Goal: Information Seeking & Learning: Learn about a topic

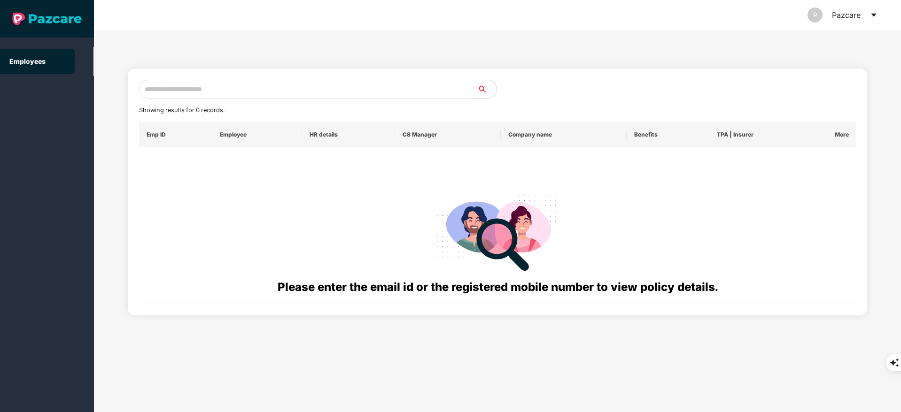
click at [185, 86] on input "text" at bounding box center [308, 89] width 339 height 19
paste input "**********"
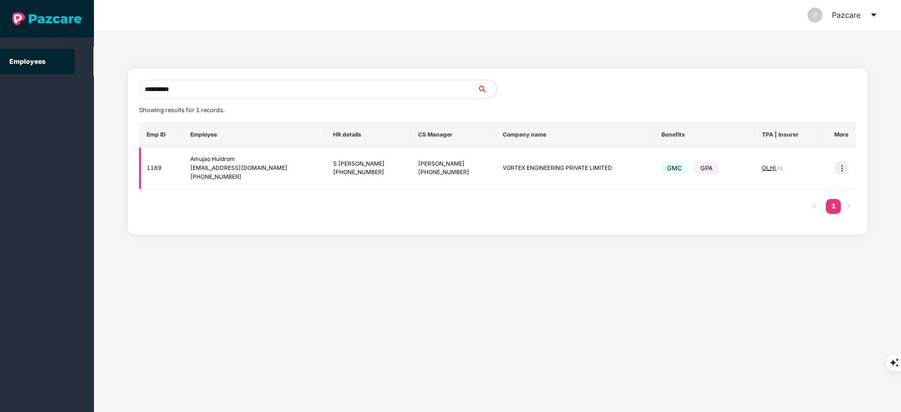
type input "**********"
click at [839, 166] on img at bounding box center [841, 168] width 13 height 13
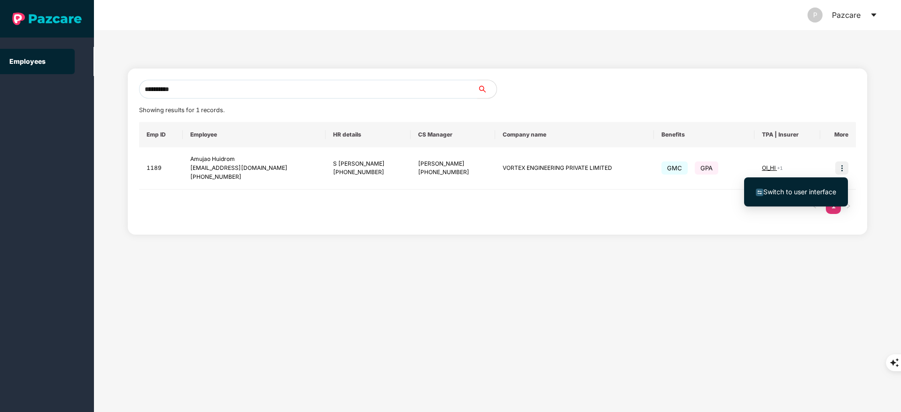
click at [793, 199] on li "Switch to user interface" at bounding box center [796, 192] width 104 height 20
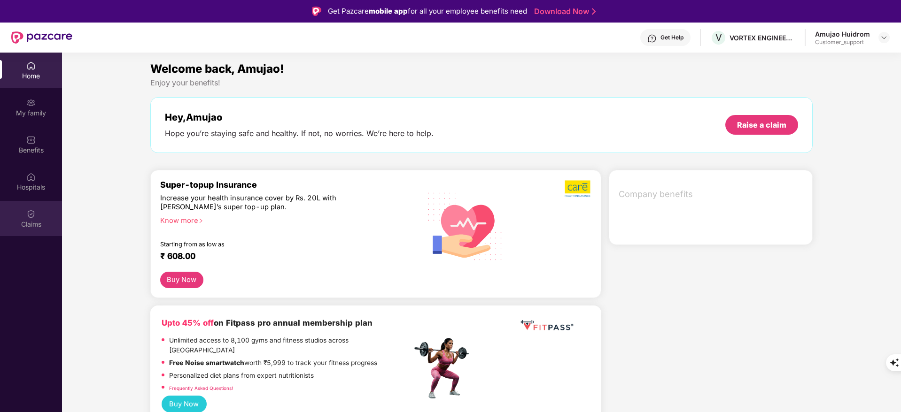
click at [37, 215] on div "Claims" at bounding box center [31, 218] width 62 height 35
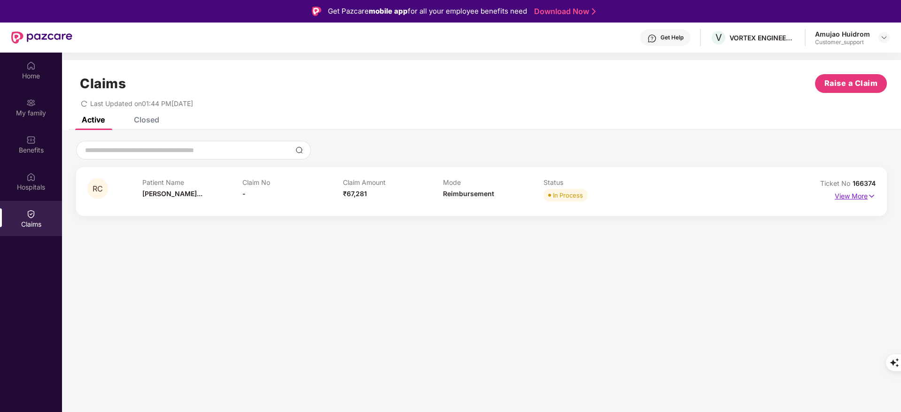
click at [853, 194] on p "View More" at bounding box center [854, 195] width 41 height 13
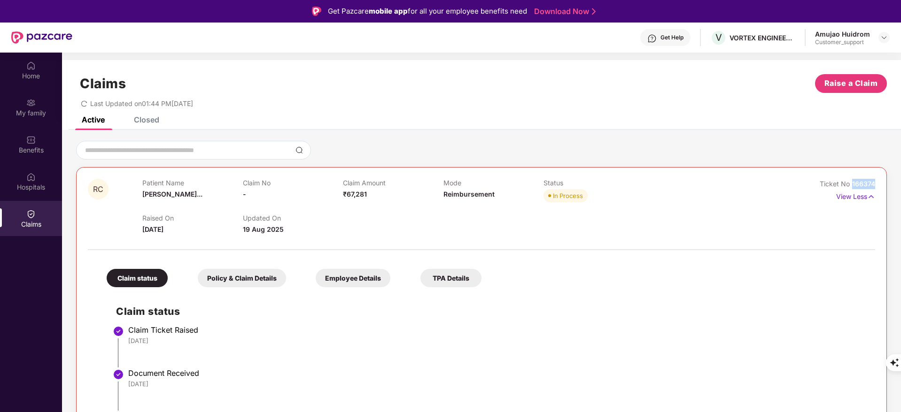
drag, startPoint x: 849, startPoint y: 181, endPoint x: 901, endPoint y: 183, distance: 51.7
click at [900, 183] on html "Get Pazcare mobile app for all your employee benefits need Download Now Get Hel…" at bounding box center [450, 206] width 901 height 412
copy span "166374"
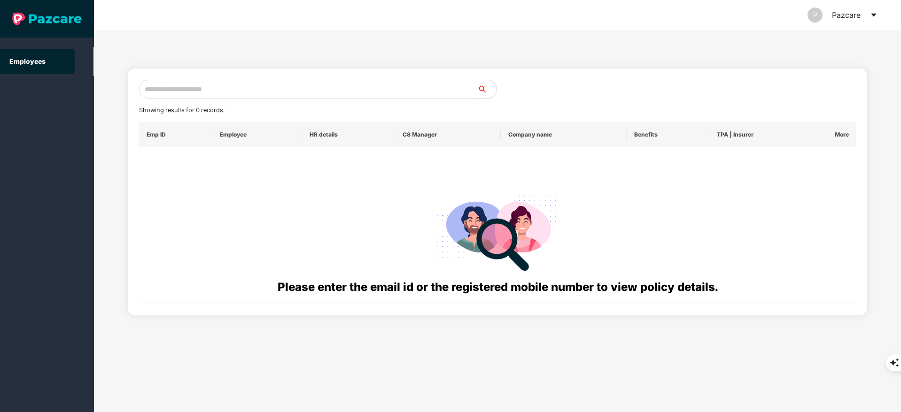
click at [168, 94] on input "text" at bounding box center [308, 89] width 339 height 19
paste input "**********"
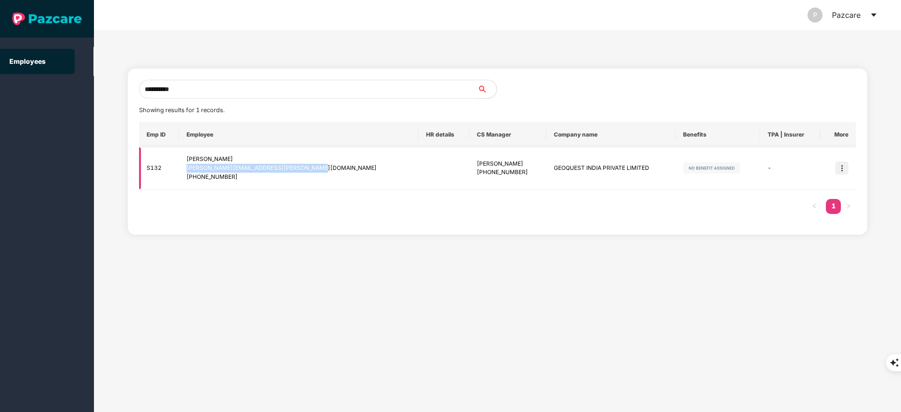
drag, startPoint x: 191, startPoint y: 170, endPoint x: 329, endPoint y: 170, distance: 137.6
click at [329, 170] on td "[PERSON_NAME] [PERSON_NAME][EMAIL_ADDRESS][PERSON_NAME][DOMAIN_NAME] [PHONE_NUM…" at bounding box center [298, 168] width 239 height 42
copy div "[PERSON_NAME][EMAIL_ADDRESS][PERSON_NAME][DOMAIN_NAME]"
click at [309, 149] on td "[PERSON_NAME] [PERSON_NAME][EMAIL_ADDRESS][PERSON_NAME][DOMAIN_NAME] [PHONE_NUM…" at bounding box center [298, 168] width 239 height 42
click at [201, 93] on input "**********" at bounding box center [308, 89] width 339 height 19
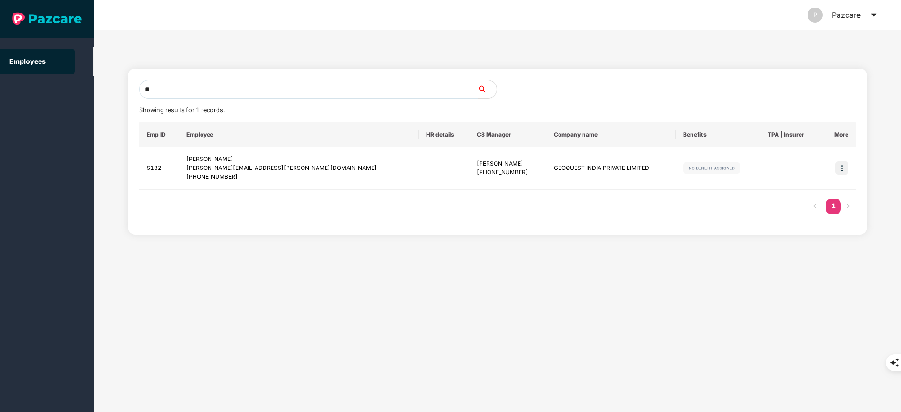
type input "*"
paste input "**********"
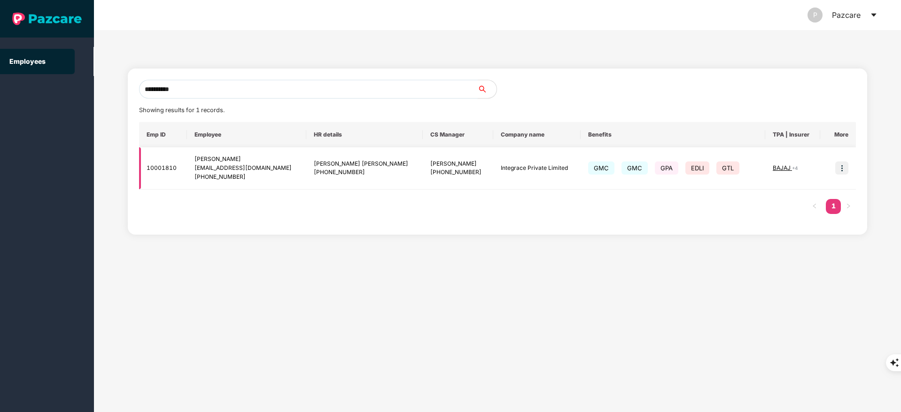
type input "**********"
click at [840, 176] on td at bounding box center [838, 168] width 36 height 42
click at [838, 167] on img at bounding box center [841, 168] width 13 height 13
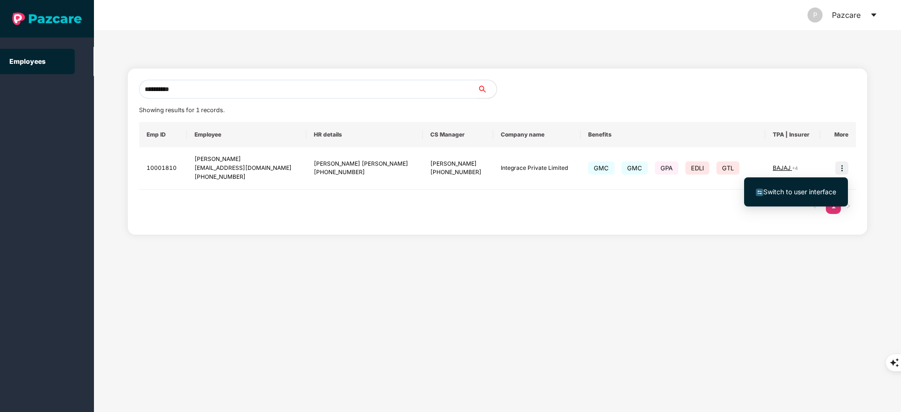
click at [795, 192] on span "Switch to user interface" at bounding box center [799, 192] width 73 height 8
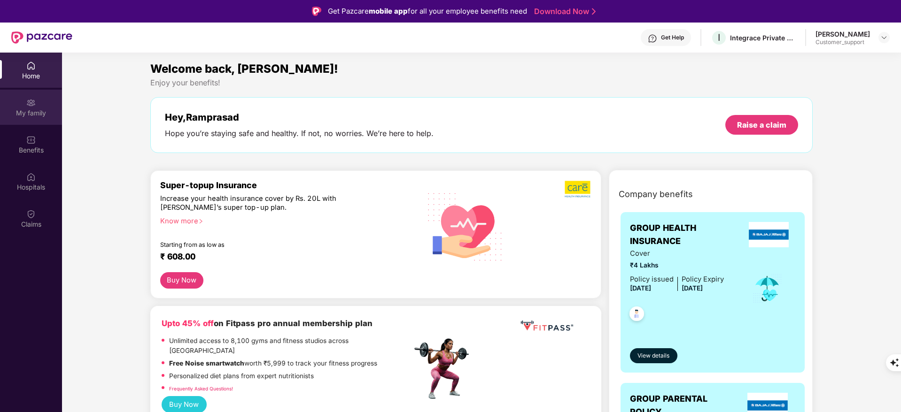
click at [33, 111] on div "My family" at bounding box center [31, 112] width 62 height 9
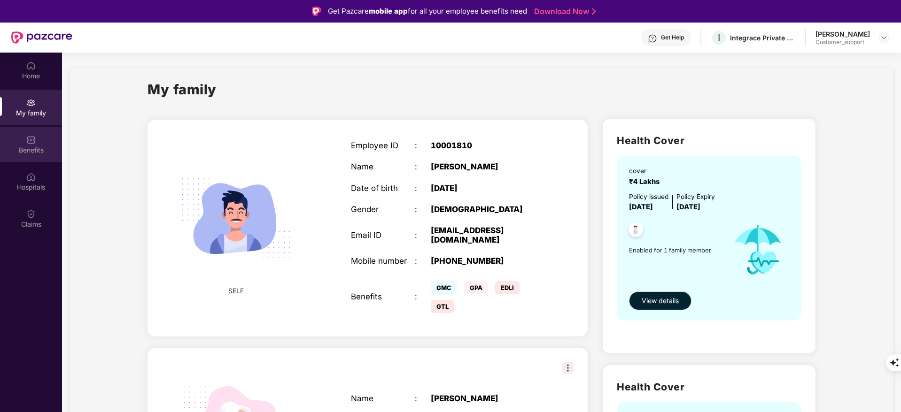
click at [32, 153] on div "Benefits" at bounding box center [31, 150] width 62 height 9
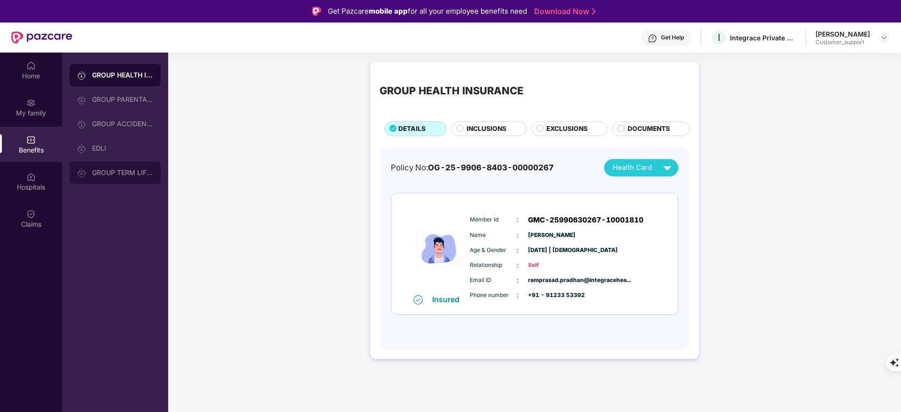
click at [116, 173] on div "GROUP TERM LIFE INSURANCE" at bounding box center [122, 173] width 61 height 8
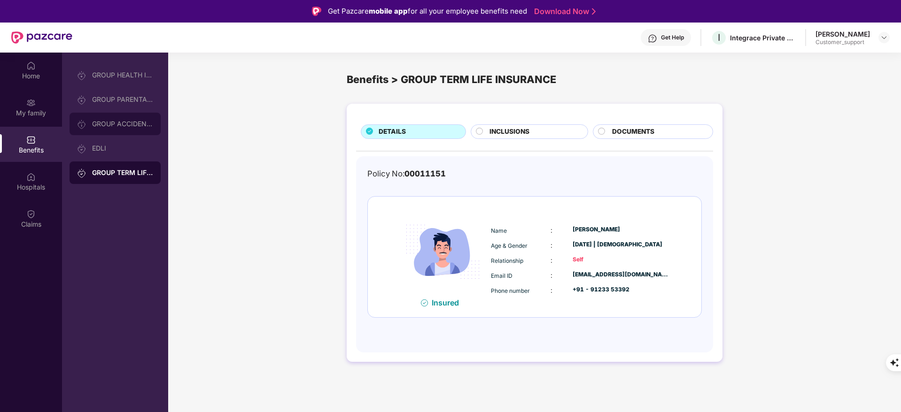
click at [124, 121] on div "GROUP ACCIDENTAL INSURANCE" at bounding box center [122, 124] width 61 height 8
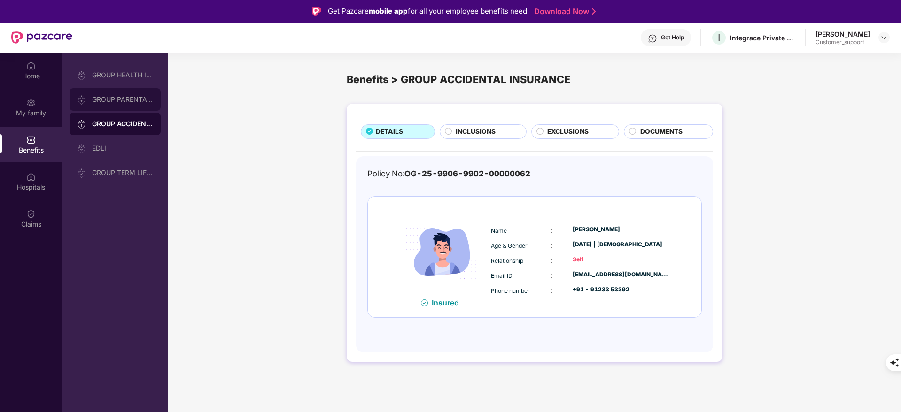
click at [123, 94] on div "GROUP PARENTAL POLICY" at bounding box center [114, 99] width 91 height 23
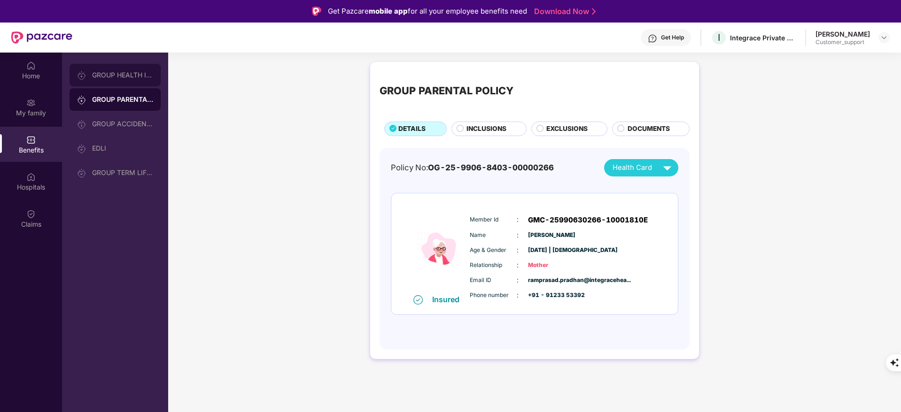
click at [123, 76] on div "GROUP HEALTH INSURANCE" at bounding box center [122, 75] width 61 height 8
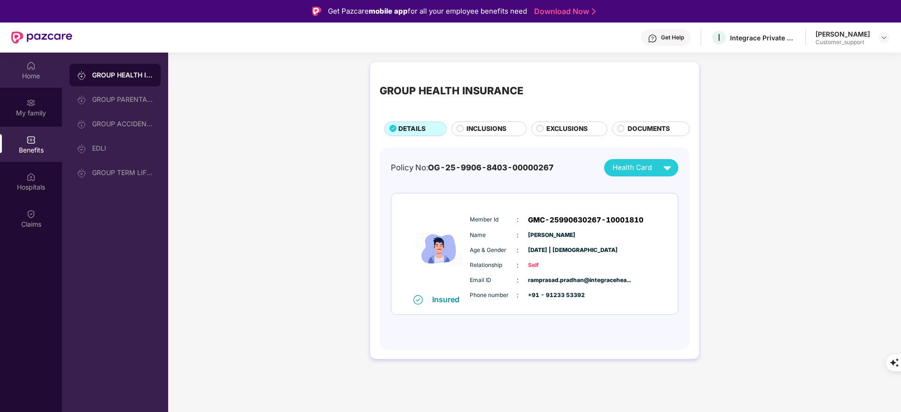
click at [24, 74] on div "Home" at bounding box center [31, 75] width 62 height 9
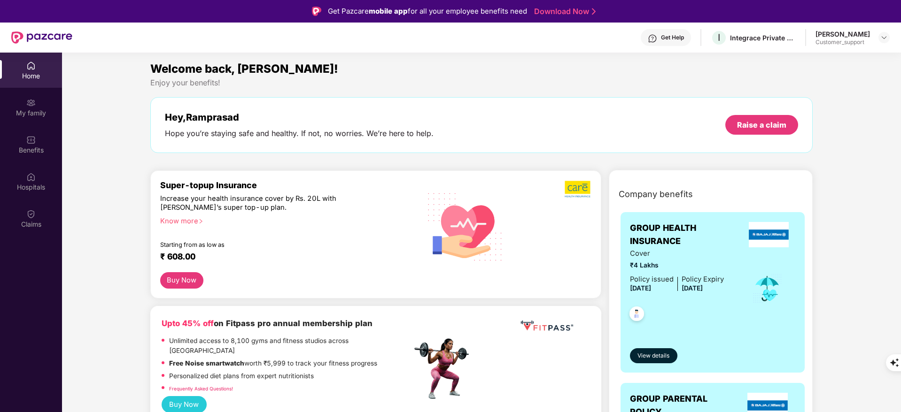
click at [179, 223] on div "Know more" at bounding box center [283, 220] width 246 height 7
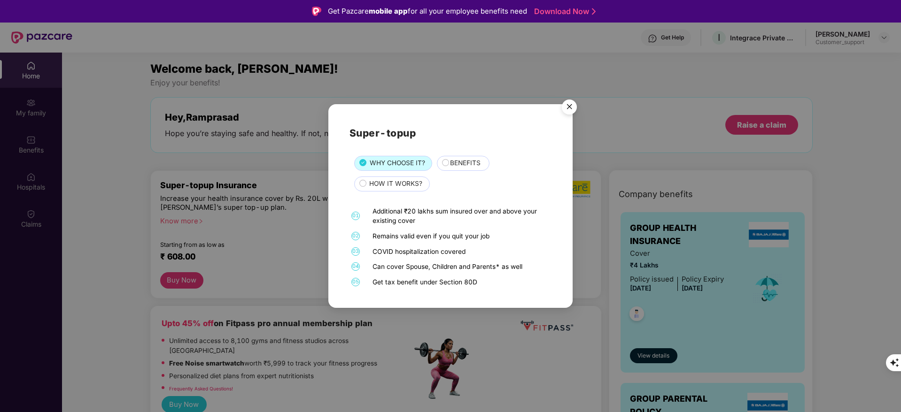
click at [456, 159] on span "BENEFITS" at bounding box center [465, 163] width 31 height 10
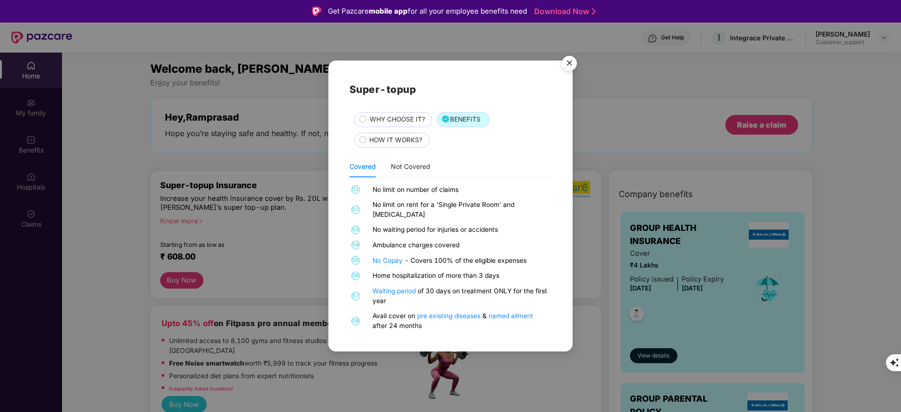
click at [400, 144] on span "HOW IT WORKS?" at bounding box center [395, 140] width 53 height 10
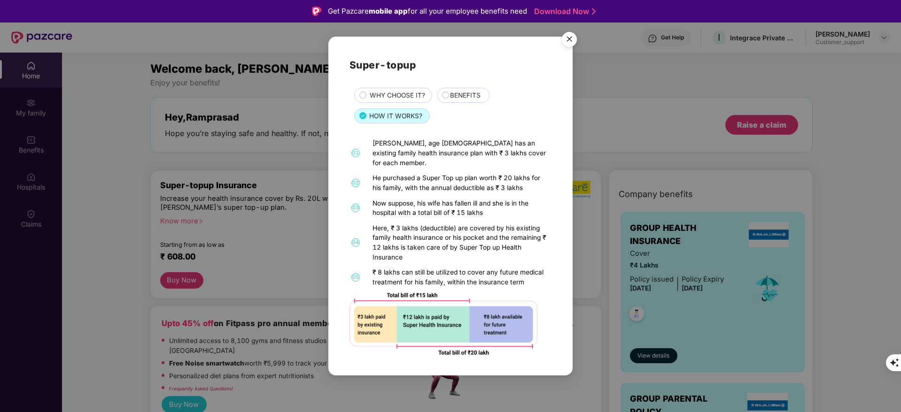
click at [571, 39] on img "Close" at bounding box center [569, 41] width 26 height 26
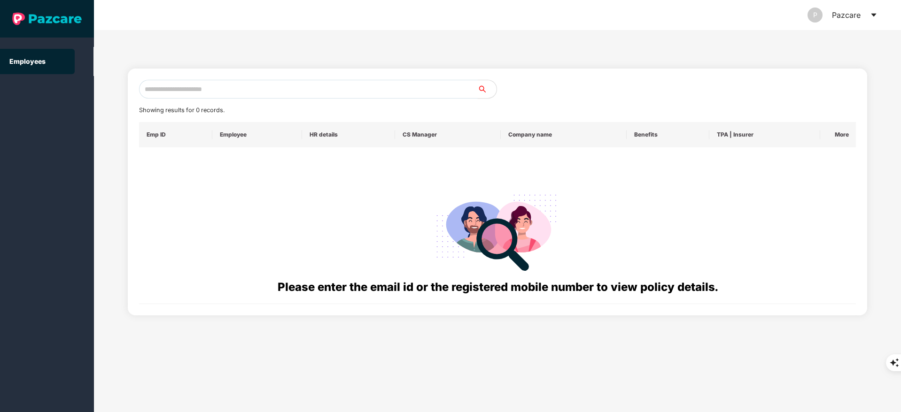
click at [213, 83] on input "text" at bounding box center [308, 89] width 339 height 19
paste input "**********"
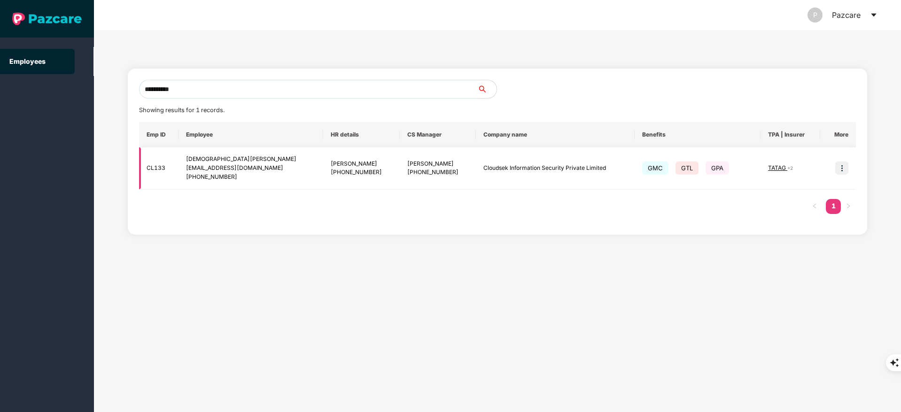
type input "**********"
click at [847, 168] on img at bounding box center [841, 168] width 13 height 13
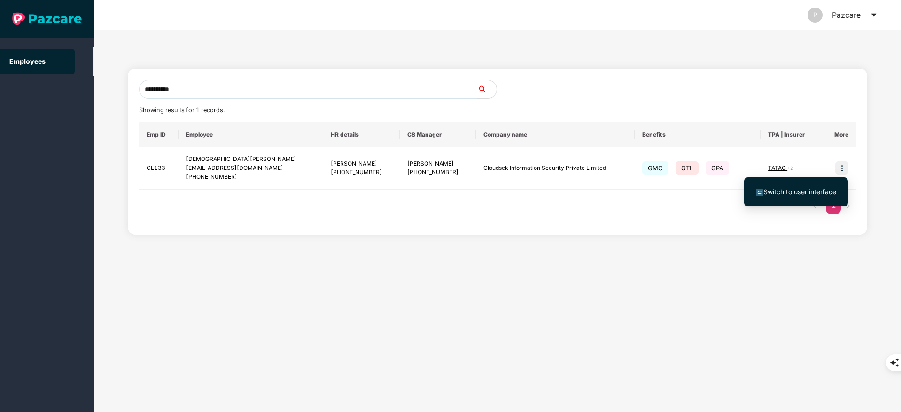
click at [798, 188] on span "Switch to user interface" at bounding box center [799, 192] width 73 height 8
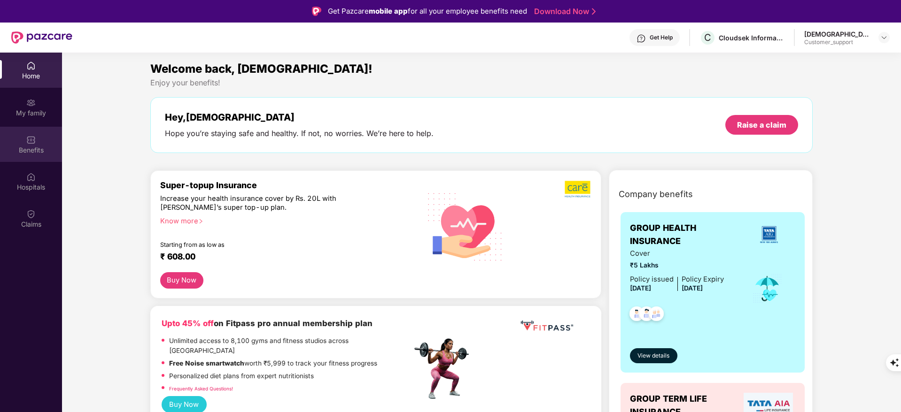
click at [39, 157] on div "Benefits" at bounding box center [31, 144] width 62 height 35
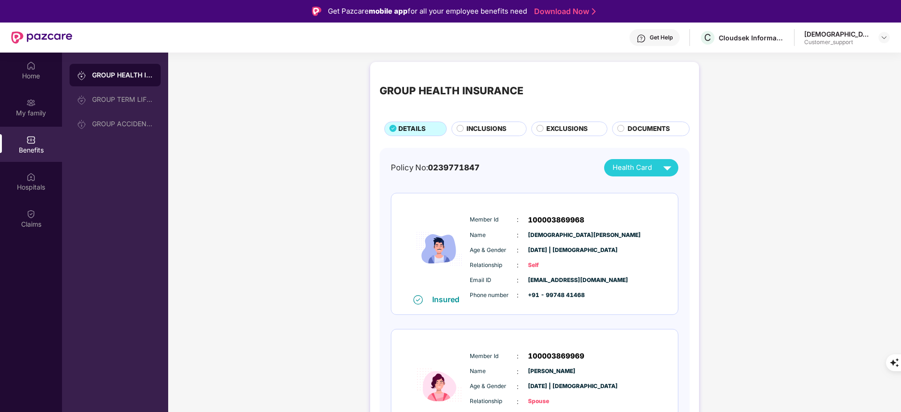
click at [640, 134] on span "DOCUMENTS" at bounding box center [648, 129] width 42 height 10
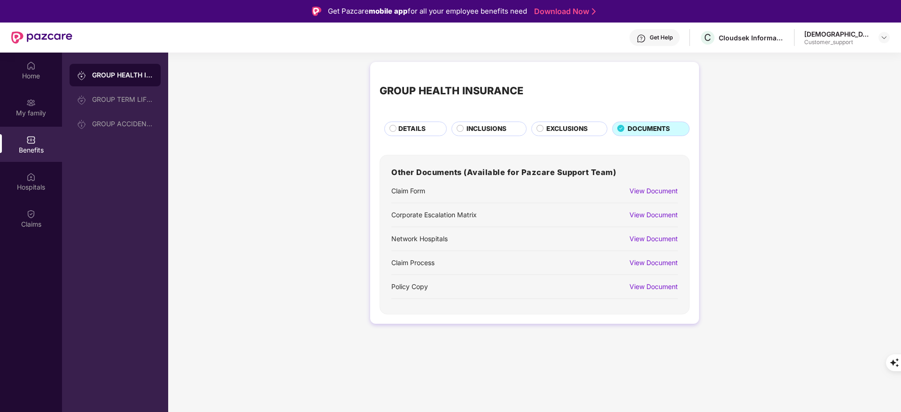
click at [499, 124] on span "INCLUSIONS" at bounding box center [486, 129] width 40 height 10
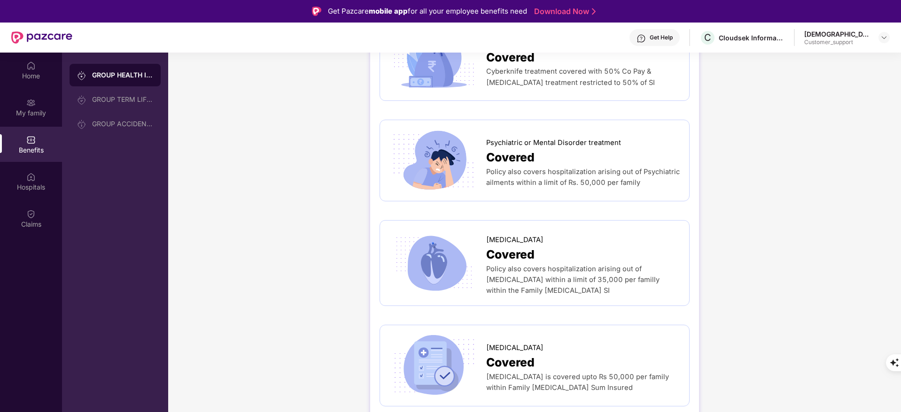
scroll to position [2095, 0]
